Goal: Consume media (video, audio): Consume media (video, audio)

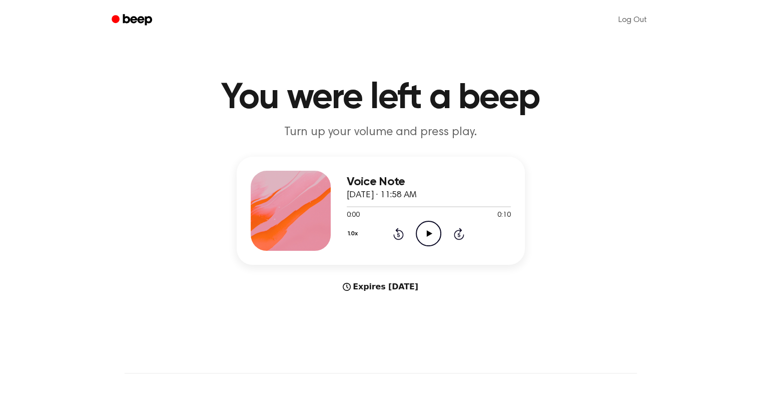
click at [422, 223] on circle at bounding box center [428, 233] width 25 height 25
click at [427, 233] on icon at bounding box center [430, 233] width 6 height 7
click at [420, 226] on icon "Play Audio" at bounding box center [429, 234] width 26 height 26
click at [380, 205] on div at bounding box center [429, 206] width 164 height 8
click at [425, 229] on icon "Pause Audio" at bounding box center [429, 234] width 26 height 26
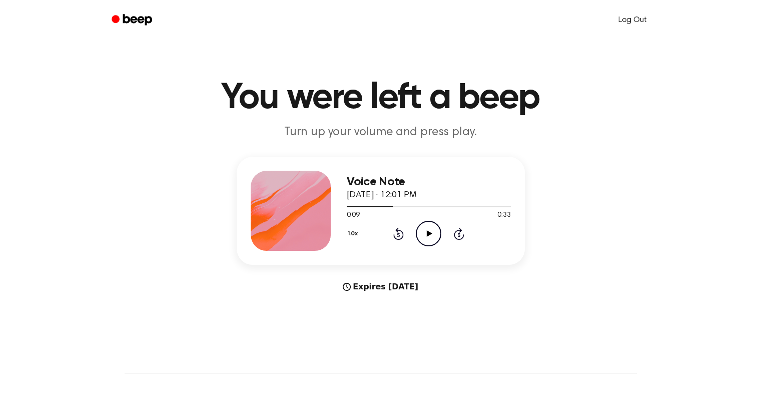
click at [632, 26] on link "Log Out" at bounding box center [632, 20] width 49 height 24
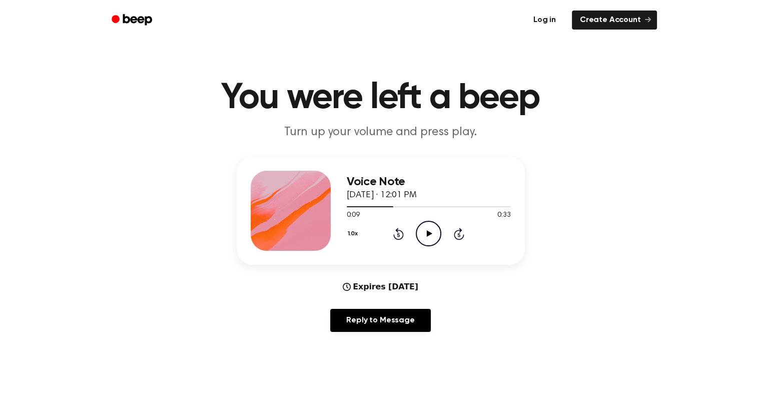
click at [542, 21] on link "Log in" at bounding box center [544, 20] width 43 height 23
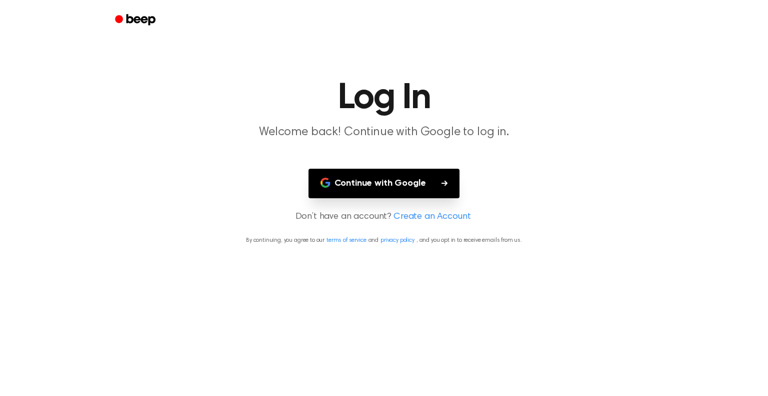
click at [413, 191] on button "Continue with Google" at bounding box center [385, 184] width 152 height 30
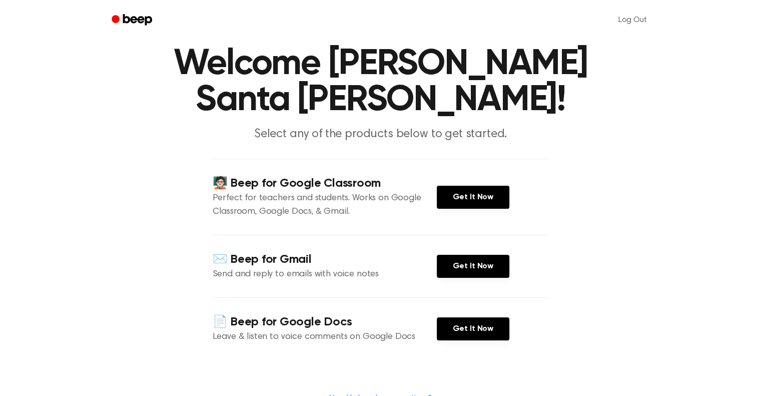
scroll to position [34, 0]
click at [449, 197] on link "Get It Now" at bounding box center [473, 197] width 73 height 23
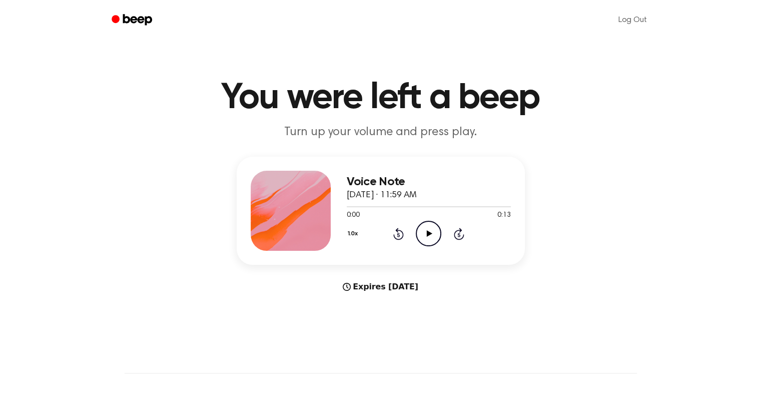
click at [434, 226] on icon "Play Audio" at bounding box center [429, 234] width 26 height 26
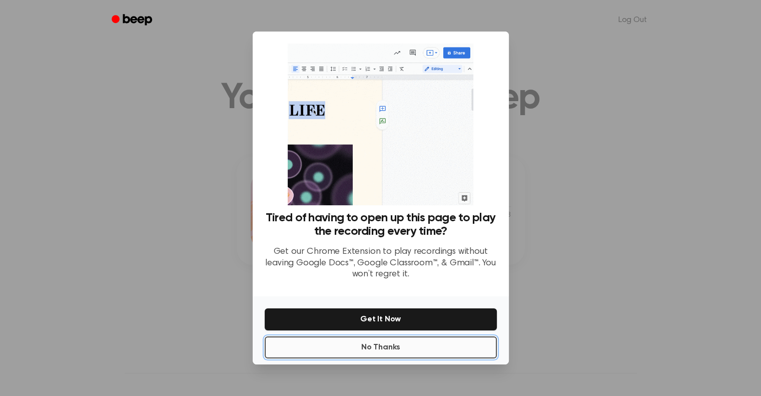
click at [387, 352] on button "No Thanks" at bounding box center [381, 347] width 232 height 22
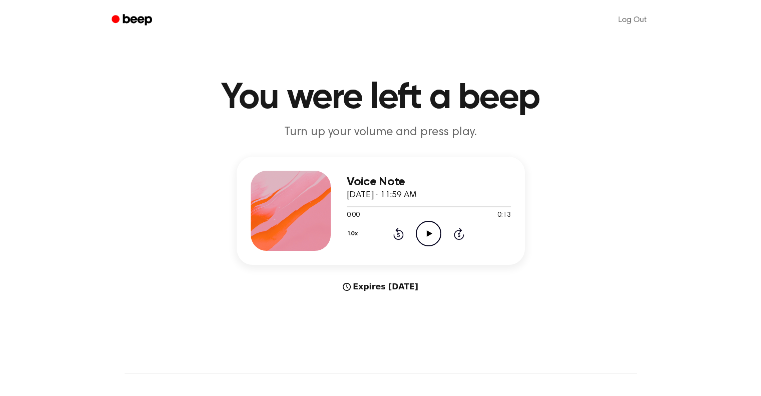
click at [427, 229] on icon "Play Audio" at bounding box center [429, 234] width 26 height 26
click at [431, 239] on icon "Pause Audio" at bounding box center [429, 234] width 26 height 26
